Goal: Find contact information: Find contact information

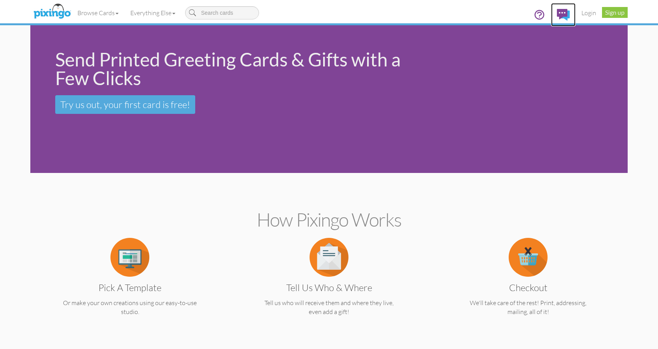
click at [563, 10] on img at bounding box center [563, 15] width 13 height 12
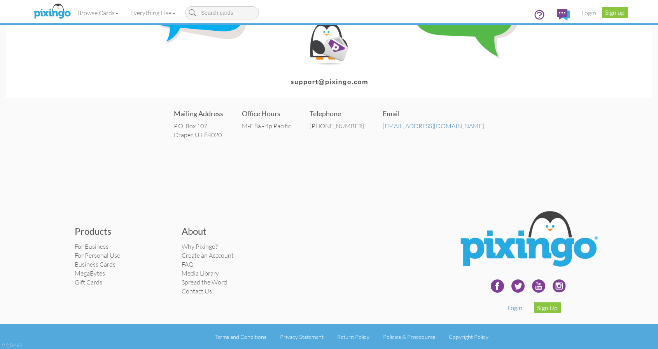
scroll to position [119, 0]
click at [201, 290] on link "Contact Us" at bounding box center [197, 291] width 30 height 8
click at [191, 291] on link "Contact Us" at bounding box center [197, 291] width 30 height 8
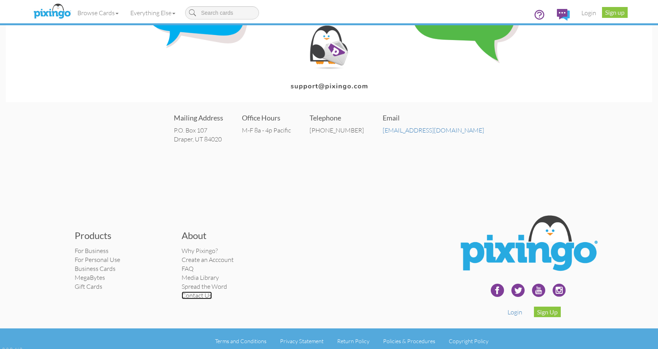
scroll to position [117, 0]
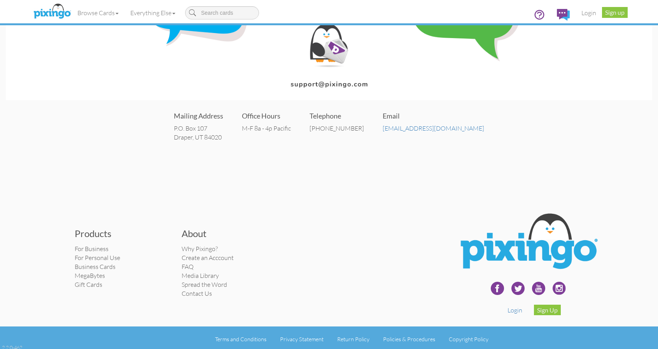
click at [541, 243] on img at bounding box center [527, 243] width 151 height 72
click at [129, 96] on img at bounding box center [329, 5] width 646 height 192
click at [560, 10] on img at bounding box center [563, 15] width 13 height 12
click at [77, 84] on img at bounding box center [329, 5] width 646 height 192
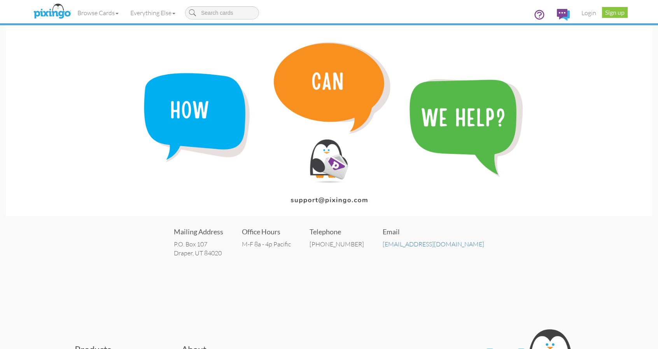
scroll to position [0, 0]
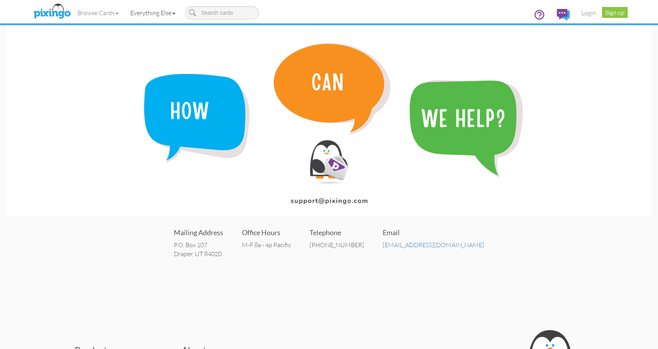
click at [175, 13] on span at bounding box center [173, 14] width 3 height 2
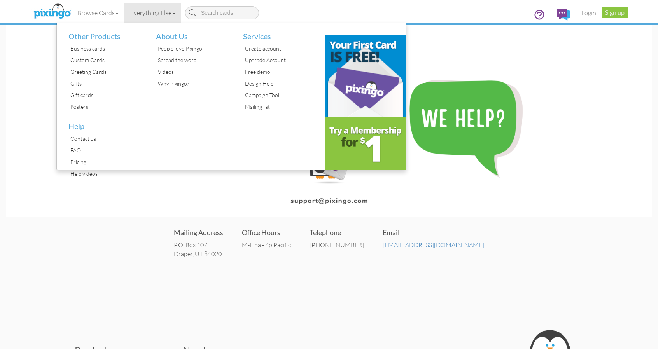
click at [586, 92] on img at bounding box center [329, 121] width 646 height 192
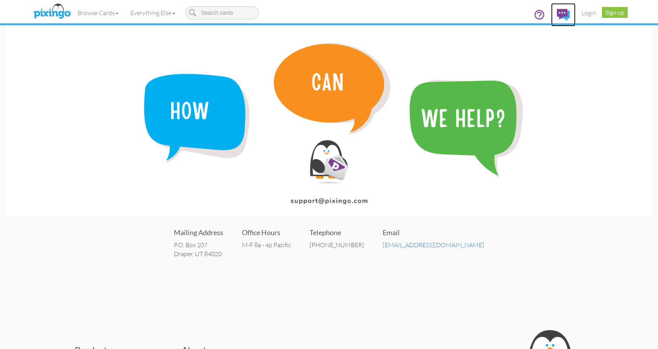
click at [564, 9] on img at bounding box center [563, 15] width 13 height 12
click at [562, 10] on img at bounding box center [563, 15] width 13 height 12
click at [565, 17] on img at bounding box center [563, 15] width 13 height 12
click at [542, 12] on icon at bounding box center [539, 15] width 12 height 12
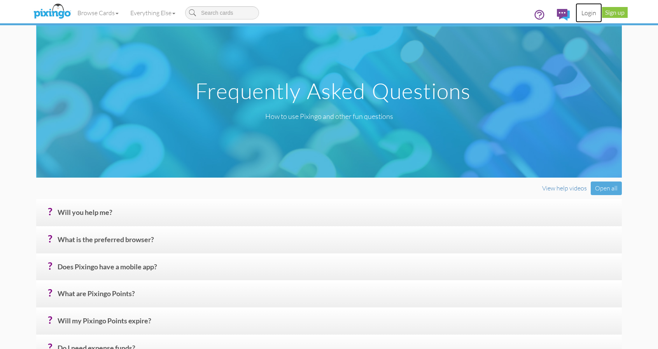
click at [587, 11] on link "Login" at bounding box center [588, 12] width 26 height 19
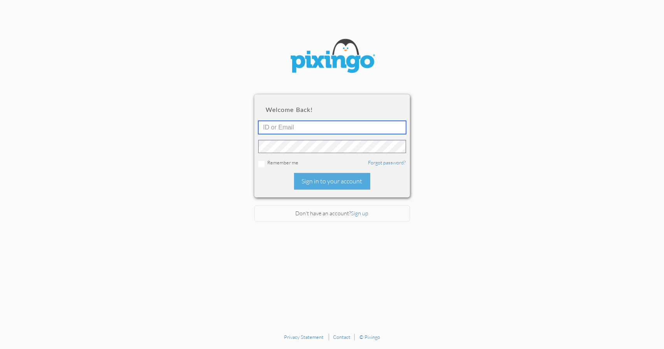
type input "5719"
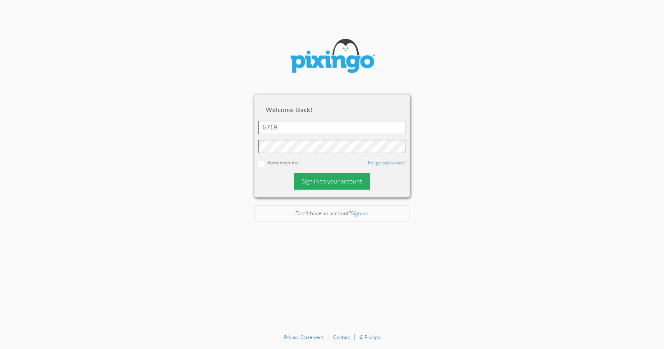
click at [326, 180] on div "Sign in to your account" at bounding box center [332, 181] width 76 height 17
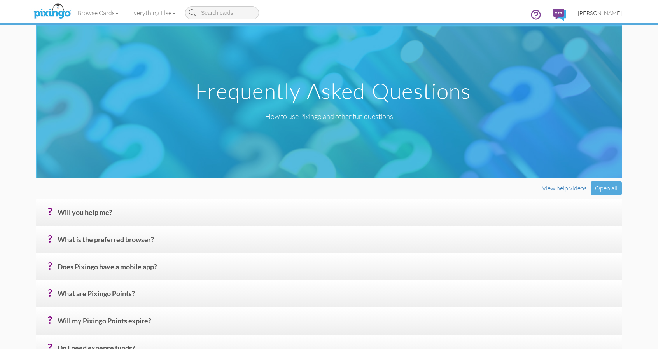
click at [599, 11] on span "[PERSON_NAME]" at bounding box center [600, 13] width 44 height 7
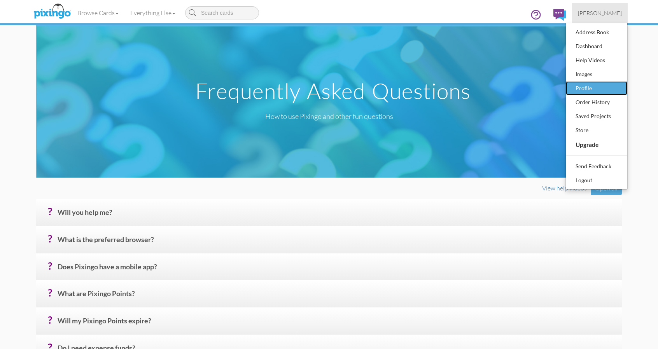
click at [584, 87] on div "Profile" at bounding box center [597, 88] width 46 height 12
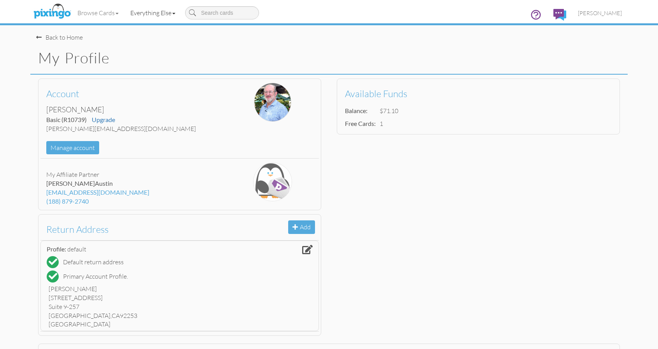
click at [175, 11] on link "Everything Else" at bounding box center [152, 12] width 57 height 19
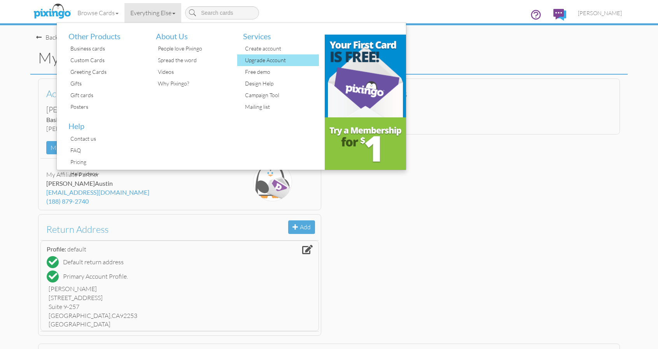
click at [261, 60] on div "Upgrade Account" at bounding box center [281, 60] width 76 height 12
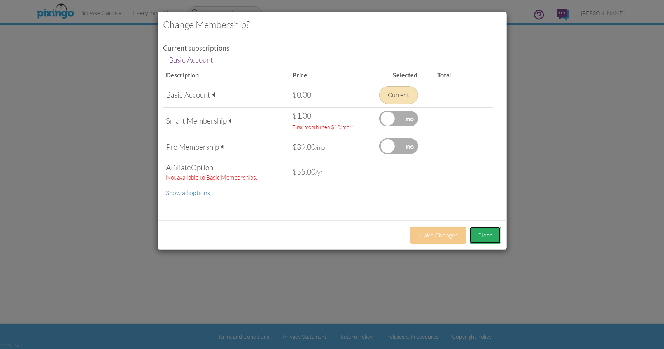
click at [477, 231] on button "Close" at bounding box center [484, 235] width 31 height 17
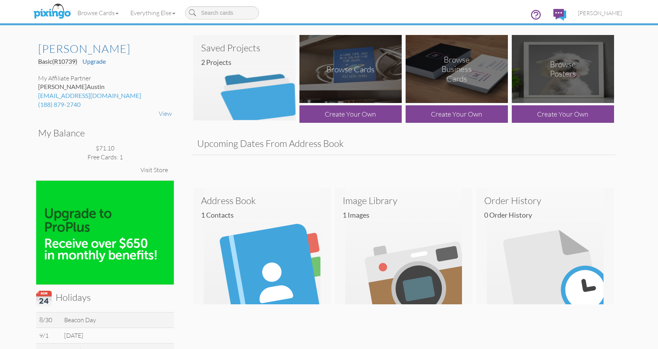
click at [202, 11] on input at bounding box center [222, 12] width 74 height 13
type input "cancel account"
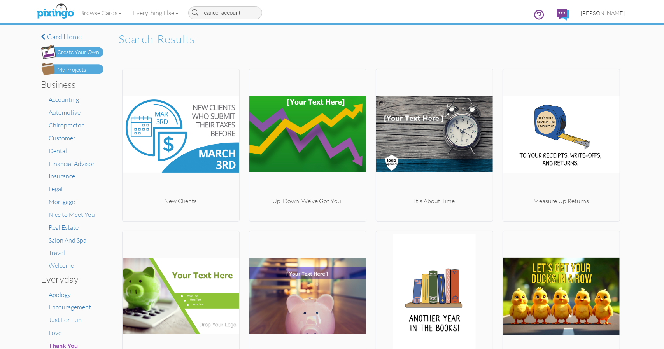
click at [607, 9] on link "[PERSON_NAME]" at bounding box center [603, 13] width 56 height 20
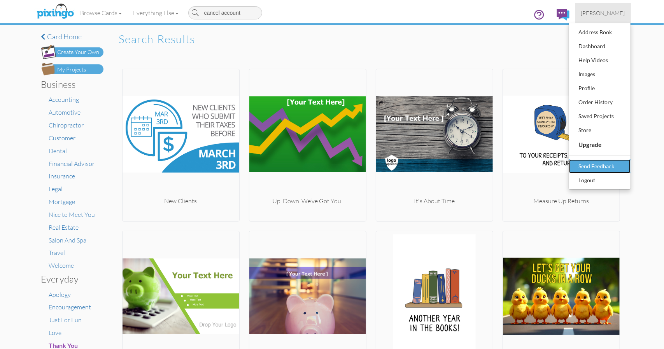
click at [588, 163] on div "Send Feedback" at bounding box center [600, 167] width 46 height 12
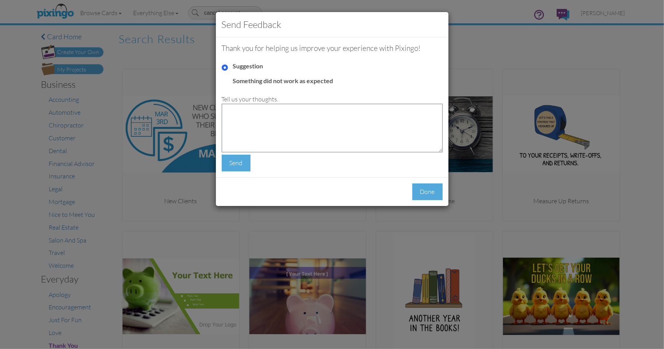
click at [57, 14] on div "Send Feedback Thank you for helping us improve your experience with Pixingo! Su…" at bounding box center [332, 174] width 664 height 349
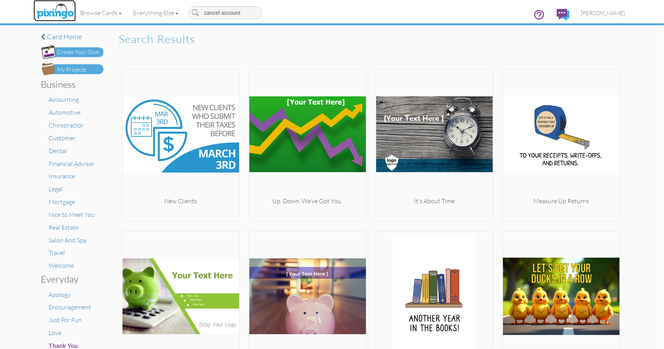
click at [54, 7] on img at bounding box center [55, 11] width 41 height 19
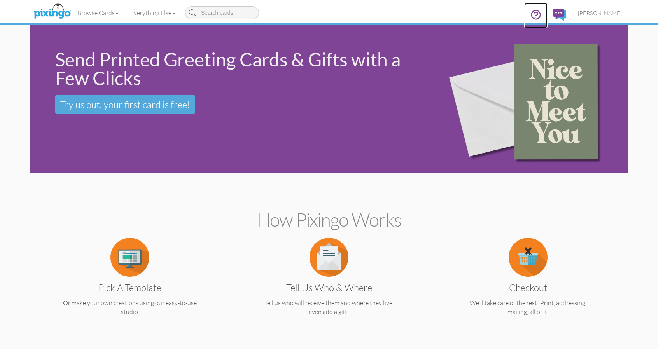
click at [540, 12] on icon at bounding box center [536, 14] width 9 height 9
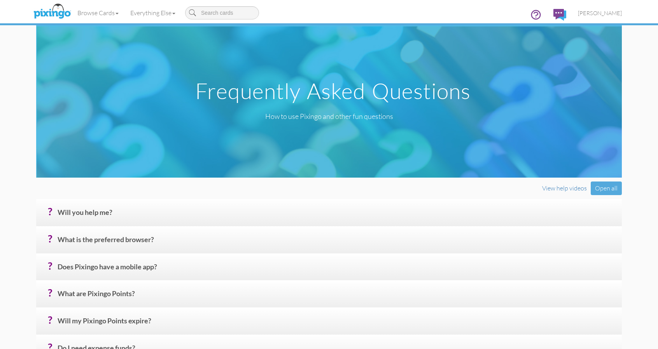
click at [516, 10] on div "Browse Cards Business Accounting Automotive Chiropractor Customer Dental Financ…" at bounding box center [329, 15] width 586 height 31
click at [52, 11] on img at bounding box center [51, 11] width 41 height 19
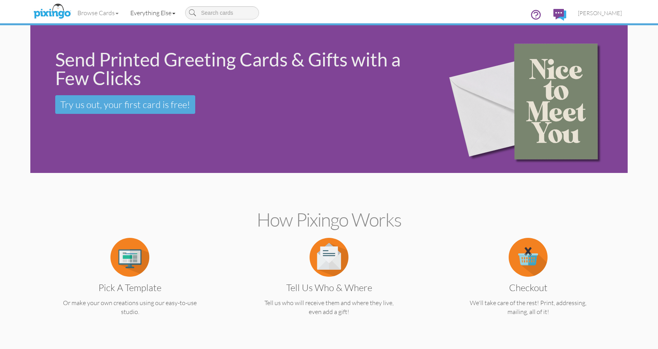
click at [174, 10] on link "Everything Else" at bounding box center [152, 12] width 57 height 19
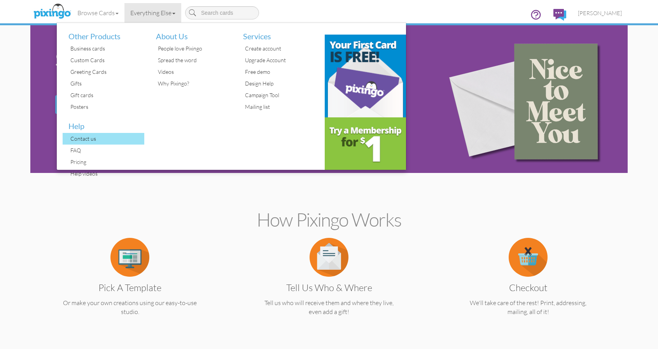
click at [85, 137] on div "Contact us" at bounding box center [106, 139] width 76 height 12
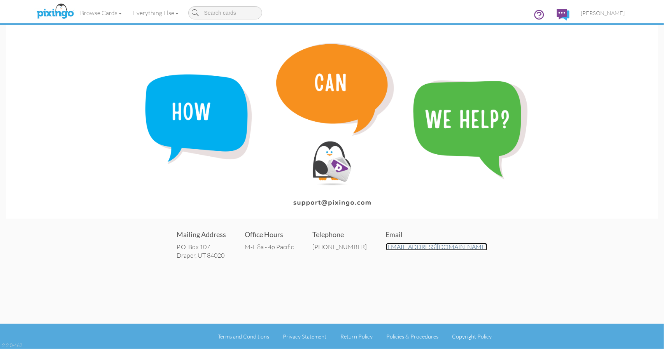
click at [404, 246] on link "[EMAIL_ADDRESS][DOMAIN_NAME]" at bounding box center [436, 247] width 101 height 8
click at [611, 12] on span "[PERSON_NAME]" at bounding box center [603, 13] width 44 height 7
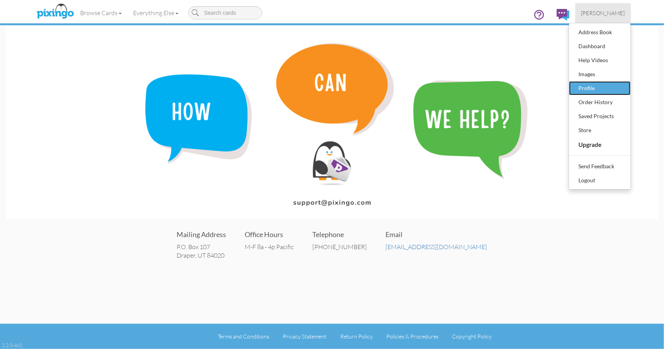
click at [593, 83] on div "Profile" at bounding box center [600, 88] width 46 height 12
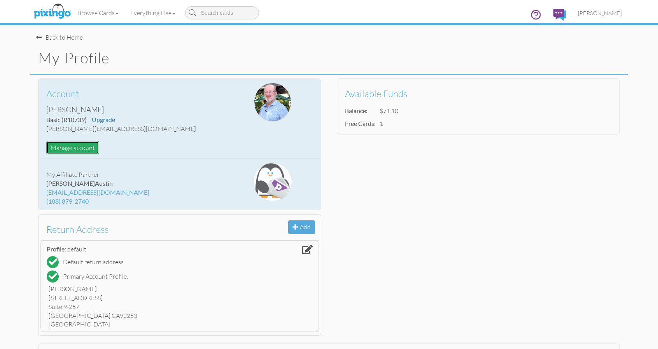
click at [76, 145] on button "Manage account" at bounding box center [72, 148] width 53 height 14
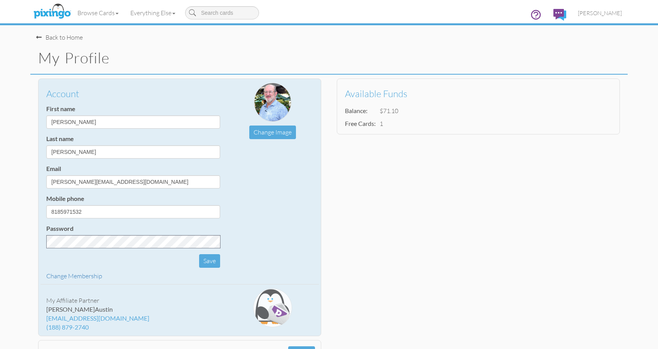
click at [39, 35] on span at bounding box center [38, 37] width 5 height 6
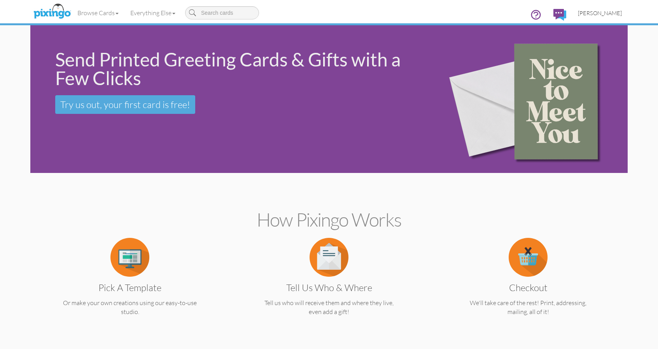
click at [597, 8] on link "[PERSON_NAME]" at bounding box center [600, 13] width 56 height 20
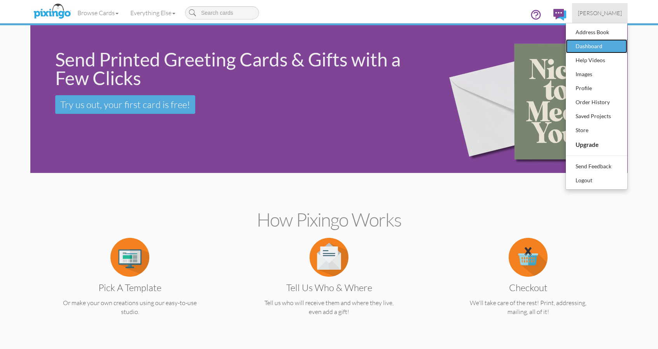
click at [594, 43] on div "Dashboard" at bounding box center [597, 46] width 46 height 12
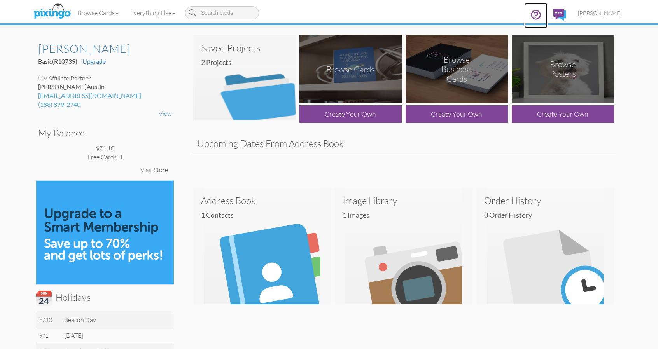
click at [540, 15] on icon at bounding box center [536, 14] width 9 height 9
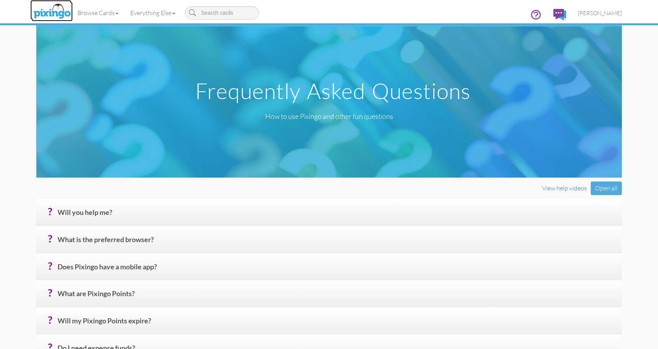
click at [58, 11] on img at bounding box center [51, 11] width 41 height 19
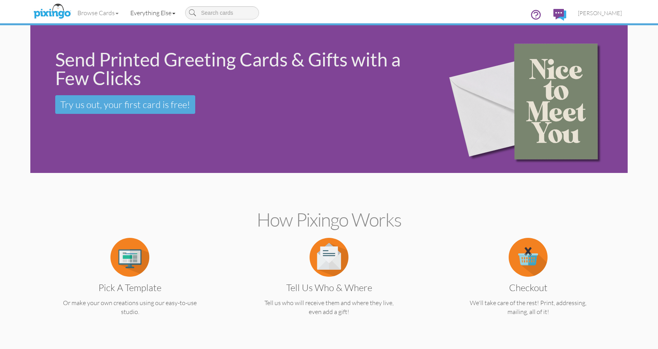
click at [157, 11] on link "Everything Else" at bounding box center [152, 12] width 57 height 19
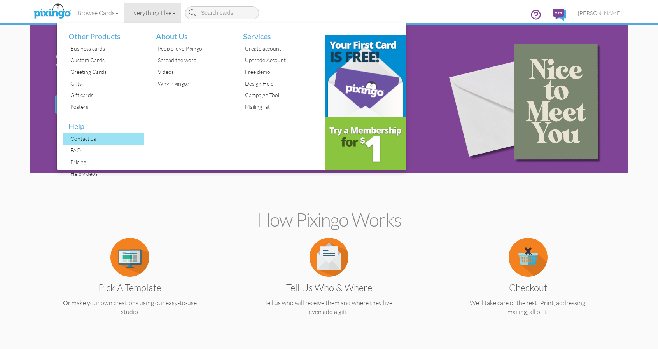
click at [82, 138] on div "Contact us" at bounding box center [106, 139] width 76 height 12
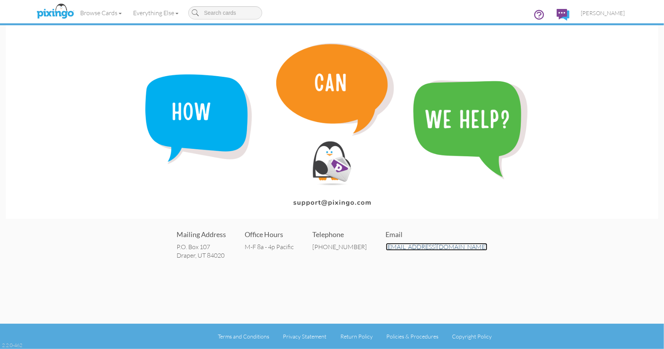
click at [421, 246] on link "[EMAIL_ADDRESS][DOMAIN_NAME]" at bounding box center [436, 247] width 101 height 8
